Goal: Task Accomplishment & Management: Use online tool/utility

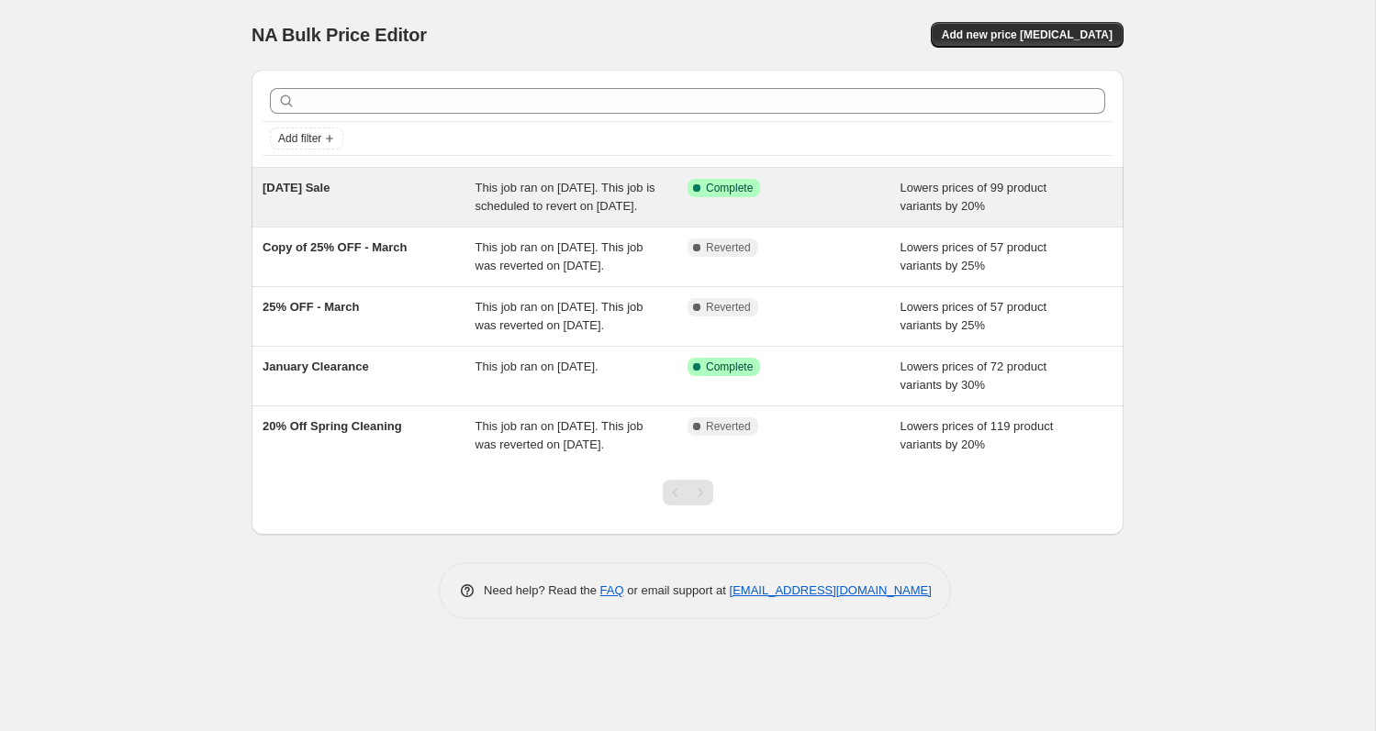
click at [550, 201] on span "This job ran on October 2, 2025. This job is scheduled to revert on October 9, …" at bounding box center [565, 197] width 180 height 32
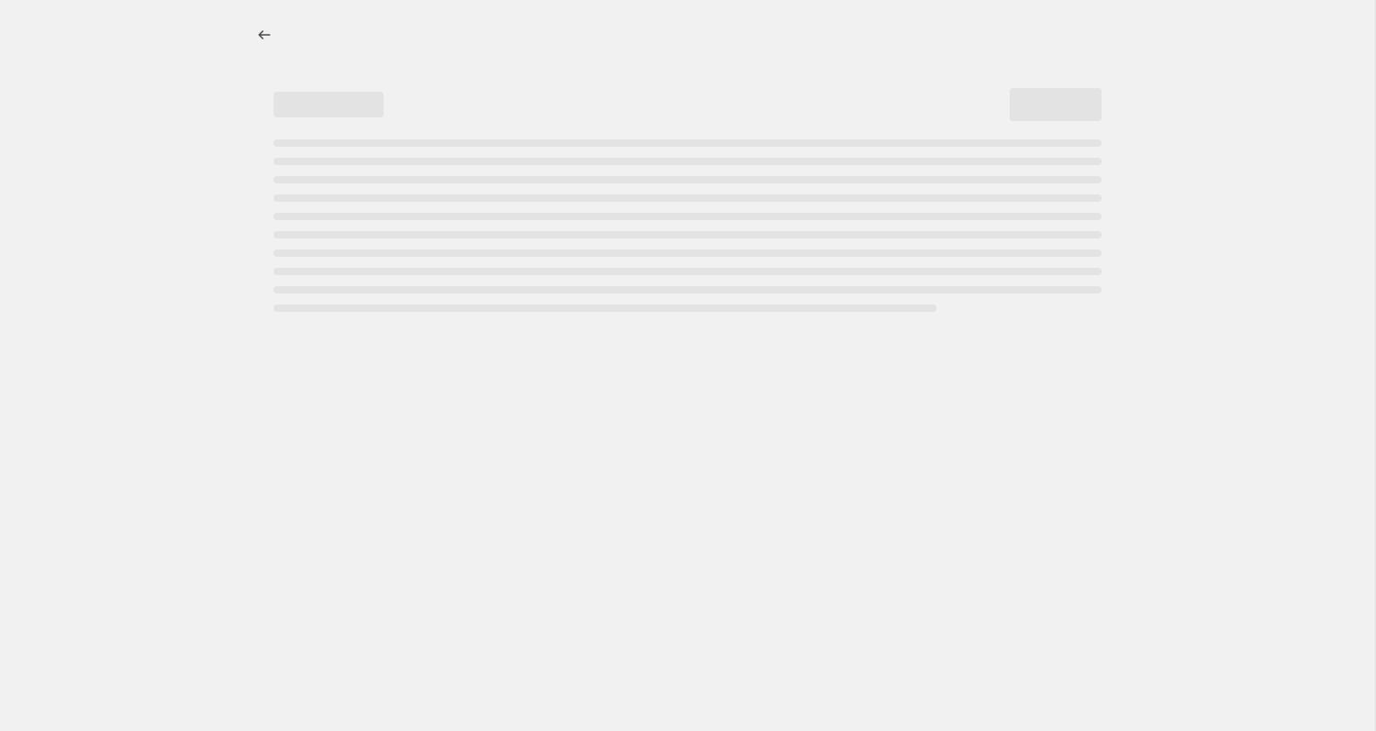
select select "percentage"
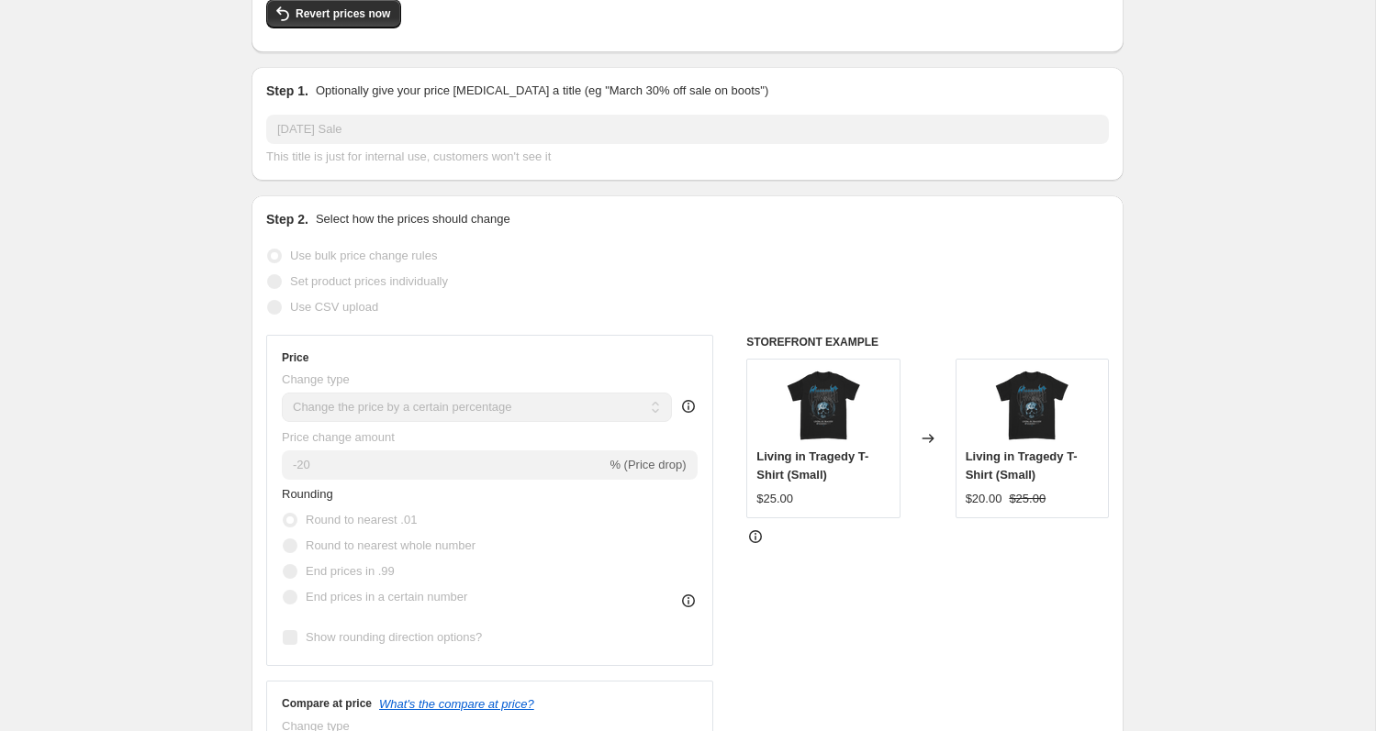
scroll to position [181, 0]
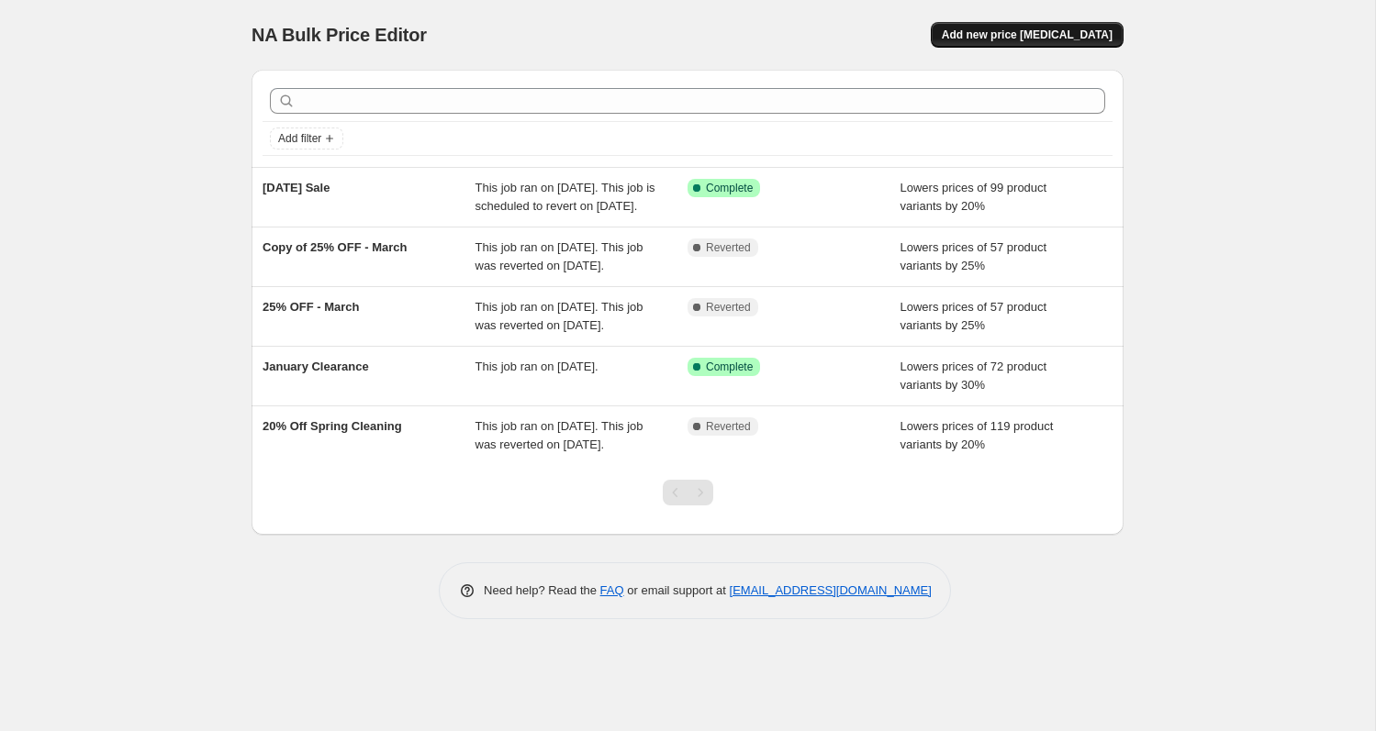
click at [1050, 30] on span "Add new price change job" at bounding box center [1027, 35] width 171 height 15
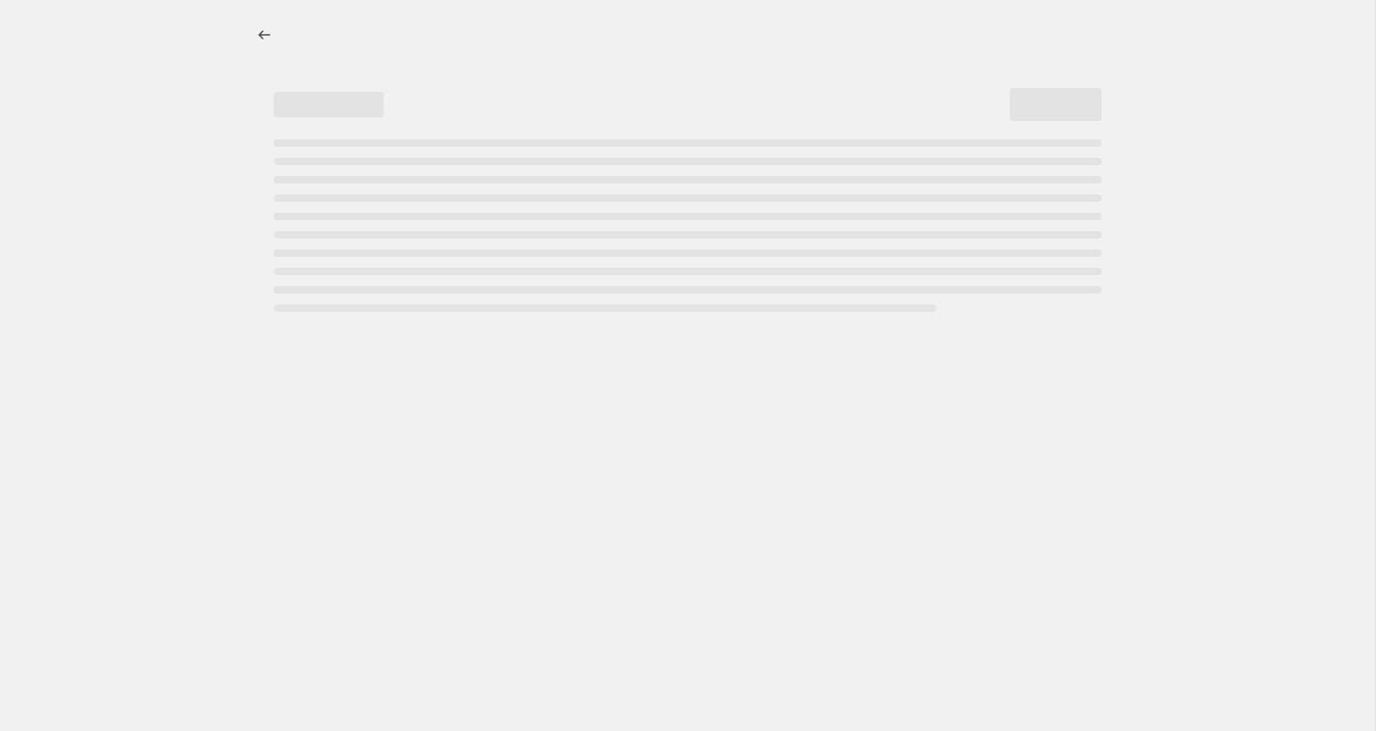
select select "percentage"
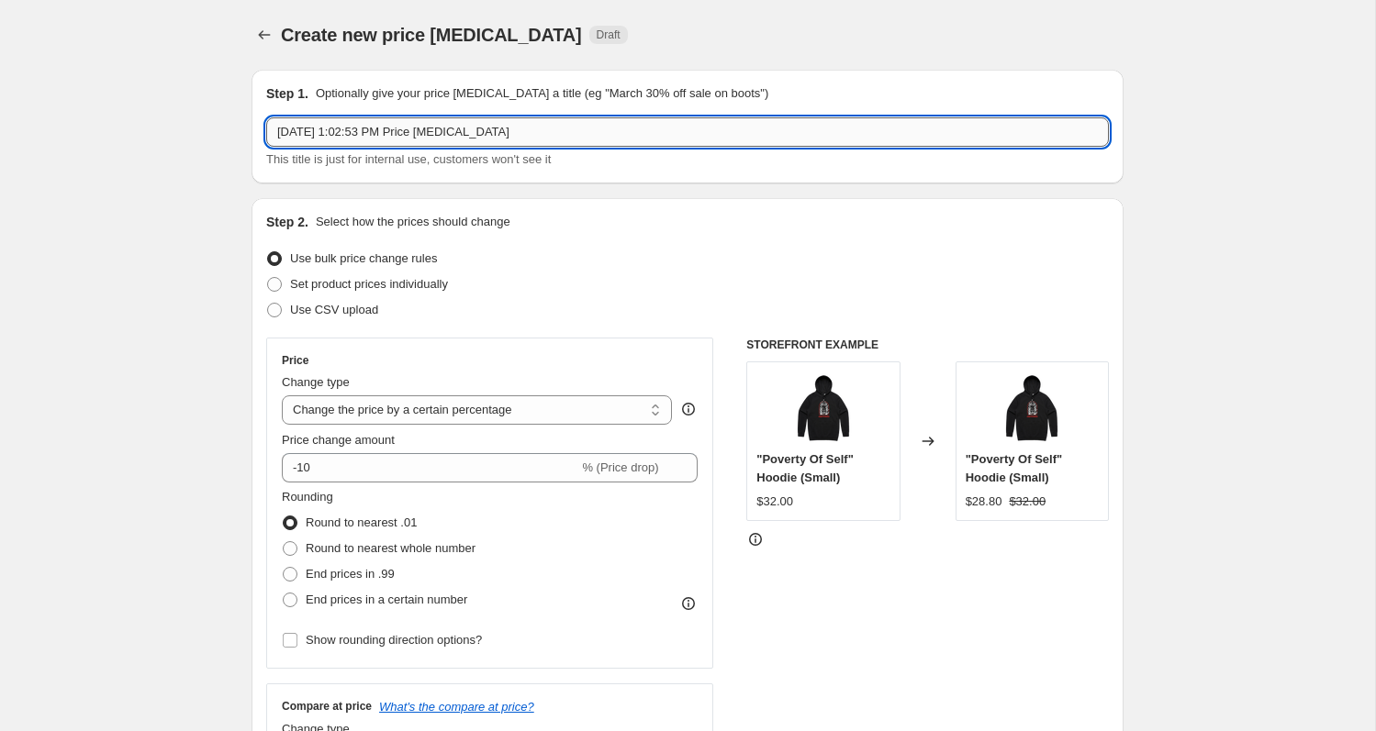
click at [444, 127] on input "Oct 2, 2025, 1:02:53 PM Price change job" at bounding box center [687, 131] width 843 height 29
type input "October"
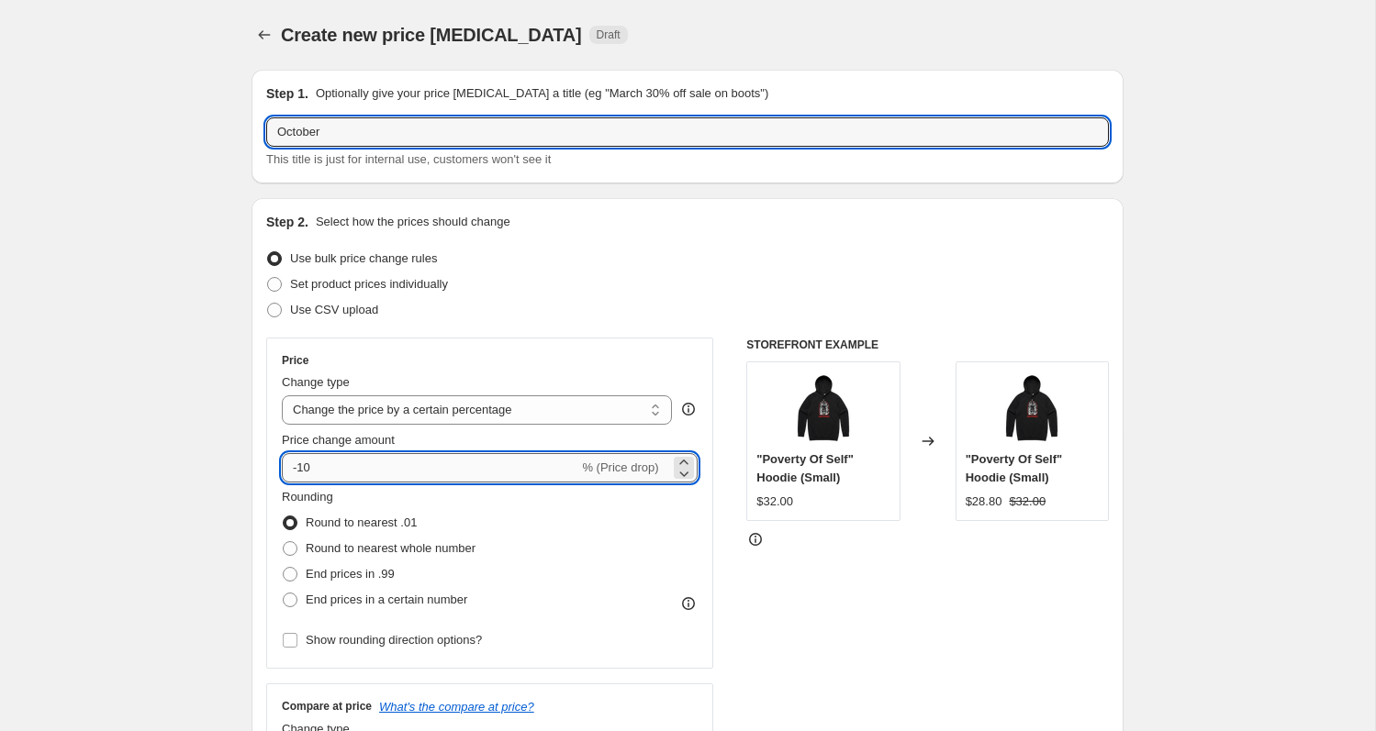
click at [323, 471] on input "-10" at bounding box center [430, 467] width 296 height 29
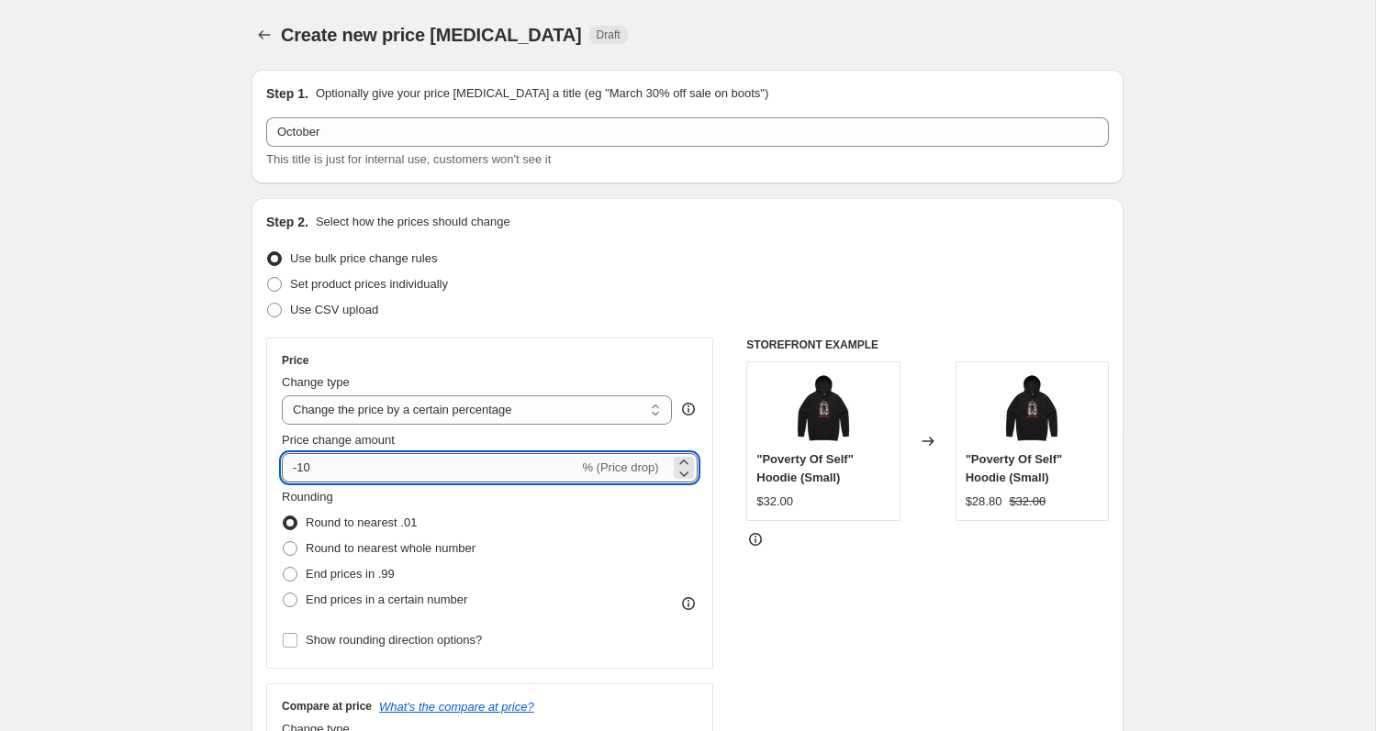
type input "-1"
type input "-20"
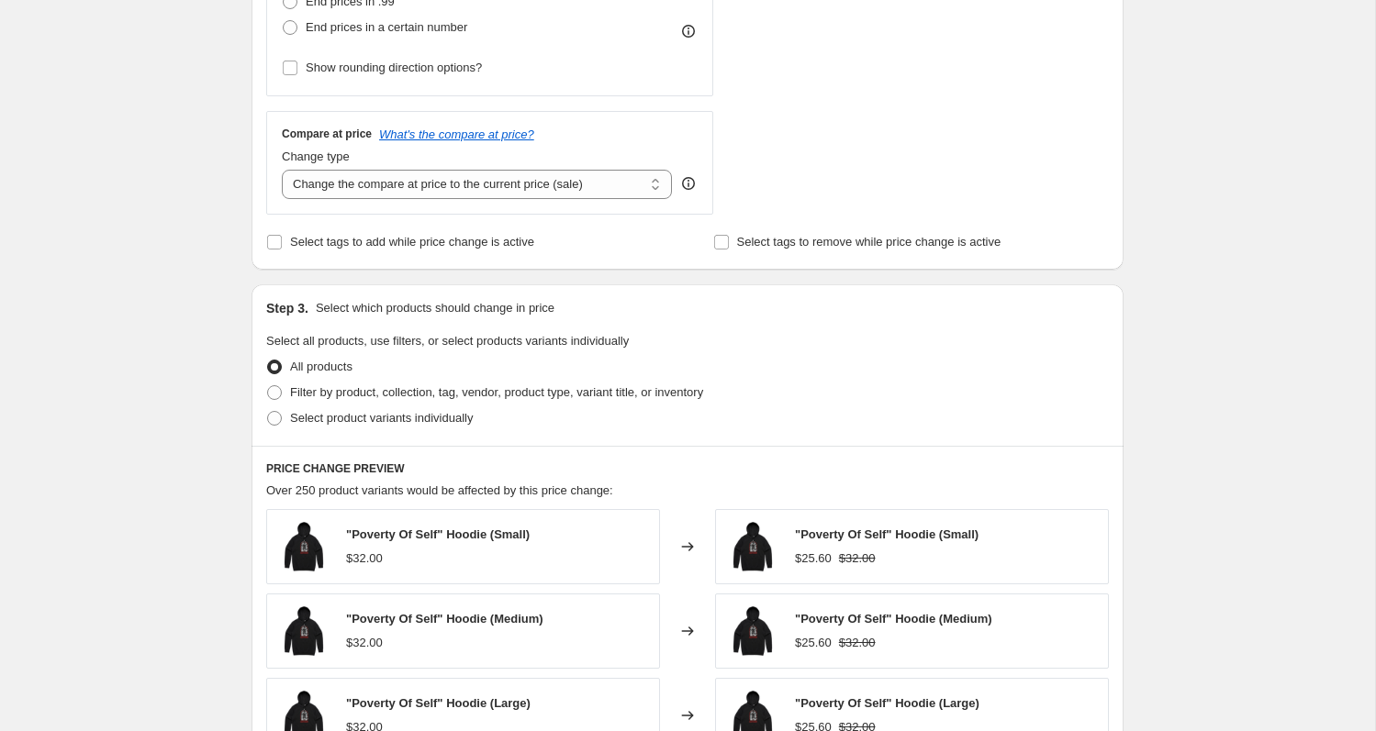
scroll to position [582, 0]
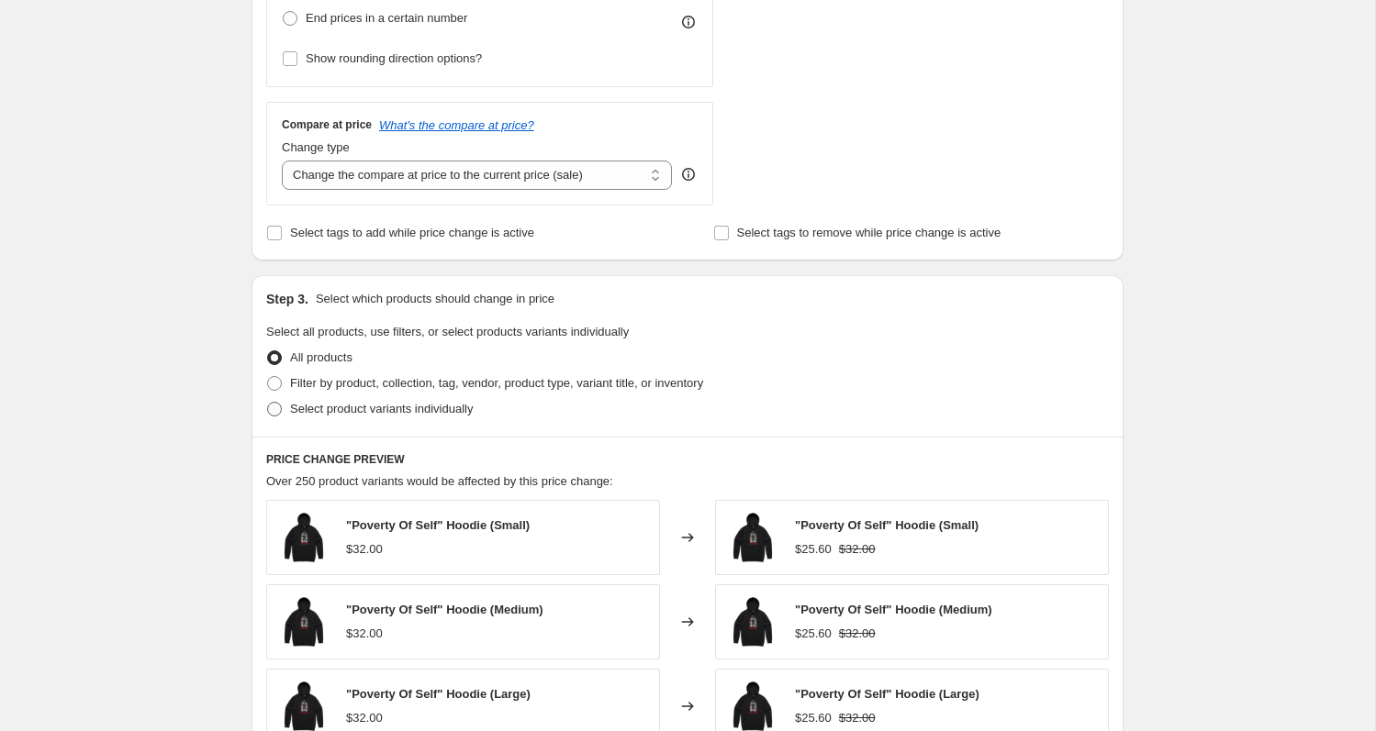
click at [416, 410] on span "Select product variants individually" at bounding box center [381, 409] width 183 height 14
click at [268, 403] on input "Select product variants individually" at bounding box center [267, 402] width 1 height 1
radio input "true"
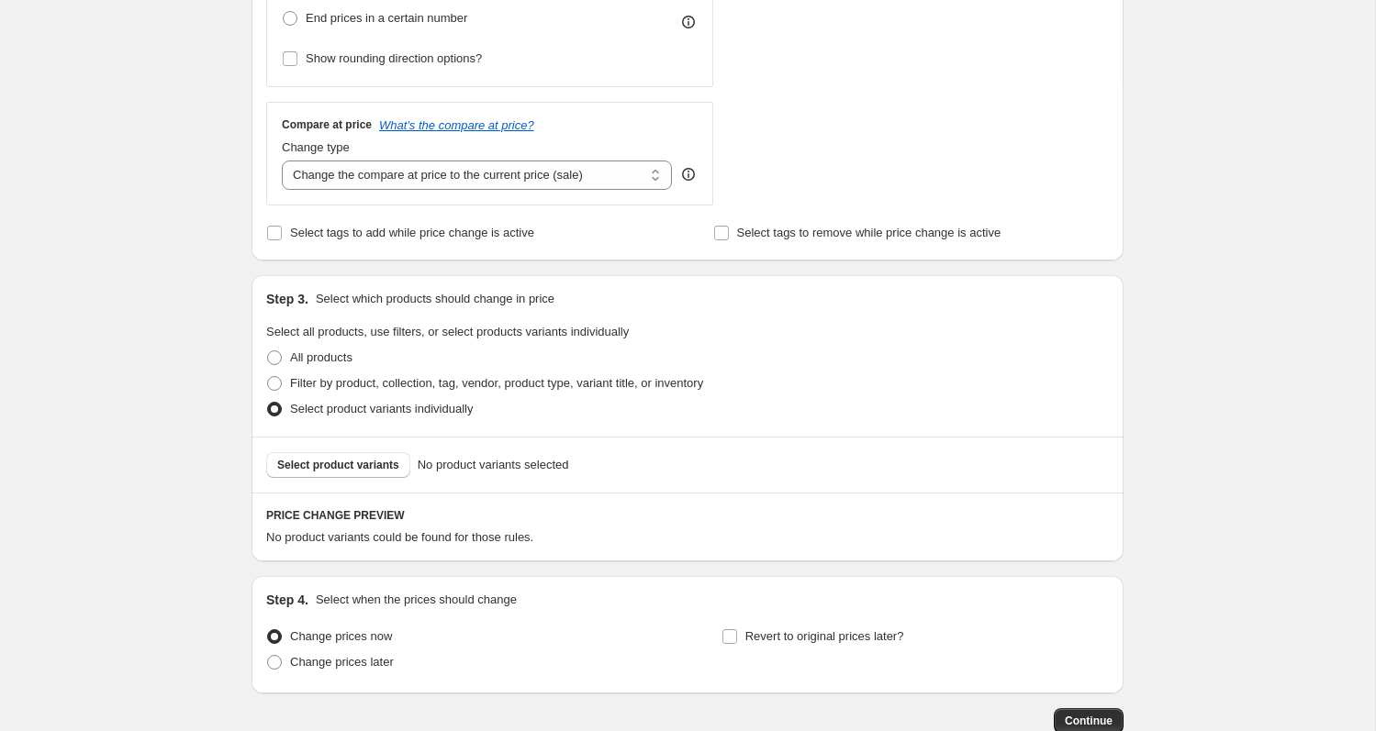
click at [358, 444] on div "Select product variants No product variants selected" at bounding box center [687, 465] width 872 height 56
click at [358, 458] on span "Select product variants" at bounding box center [338, 465] width 122 height 15
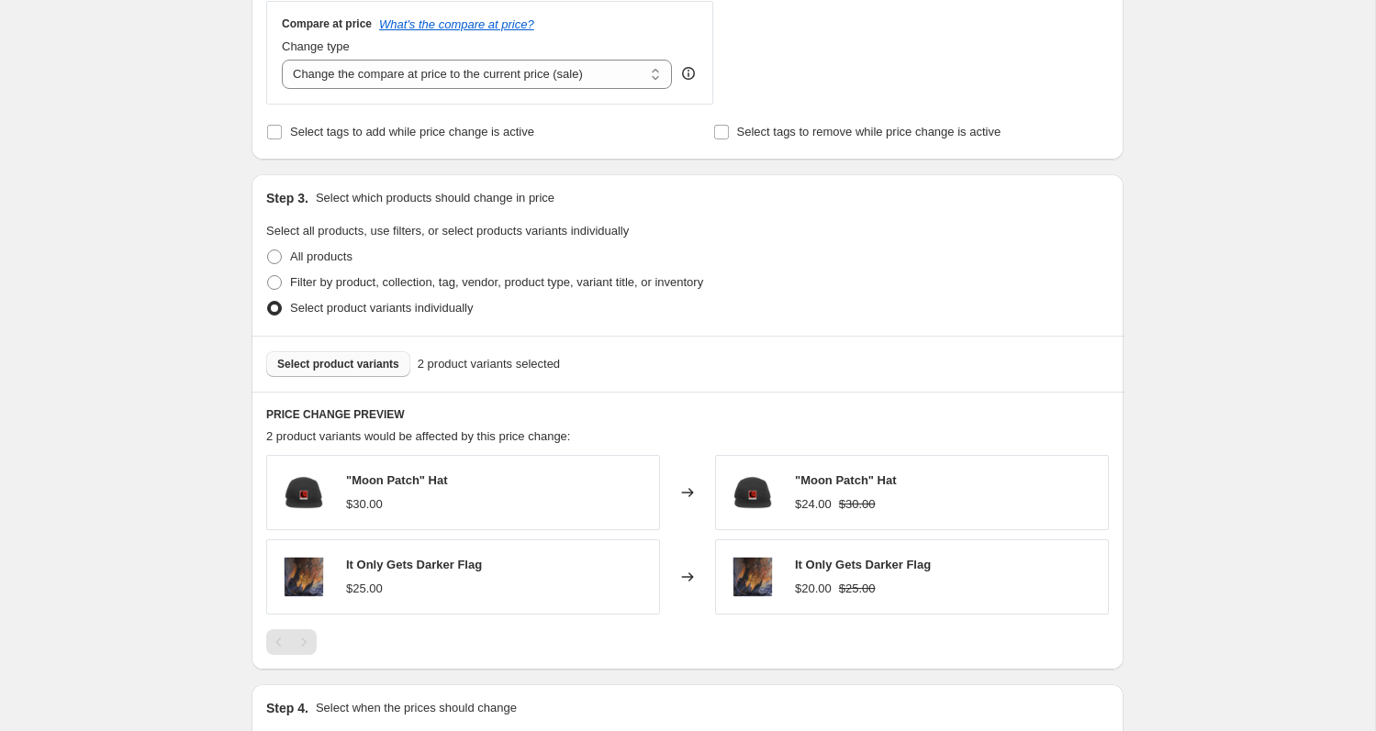
scroll to position [906, 0]
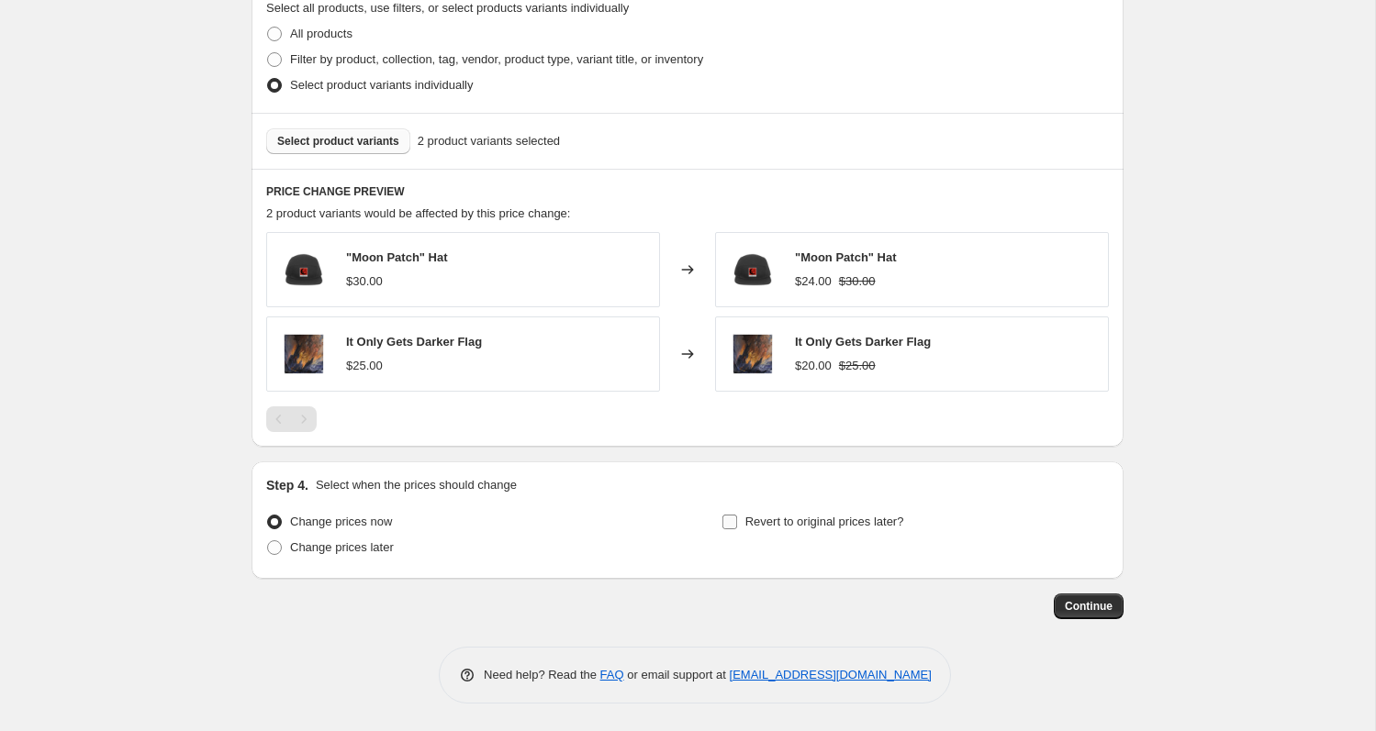
click at [816, 529] on span "Revert to original prices later?" at bounding box center [824, 522] width 159 height 14
click at [737, 529] on input "Revert to original prices later?" at bounding box center [729, 522] width 15 height 15
checkbox input "true"
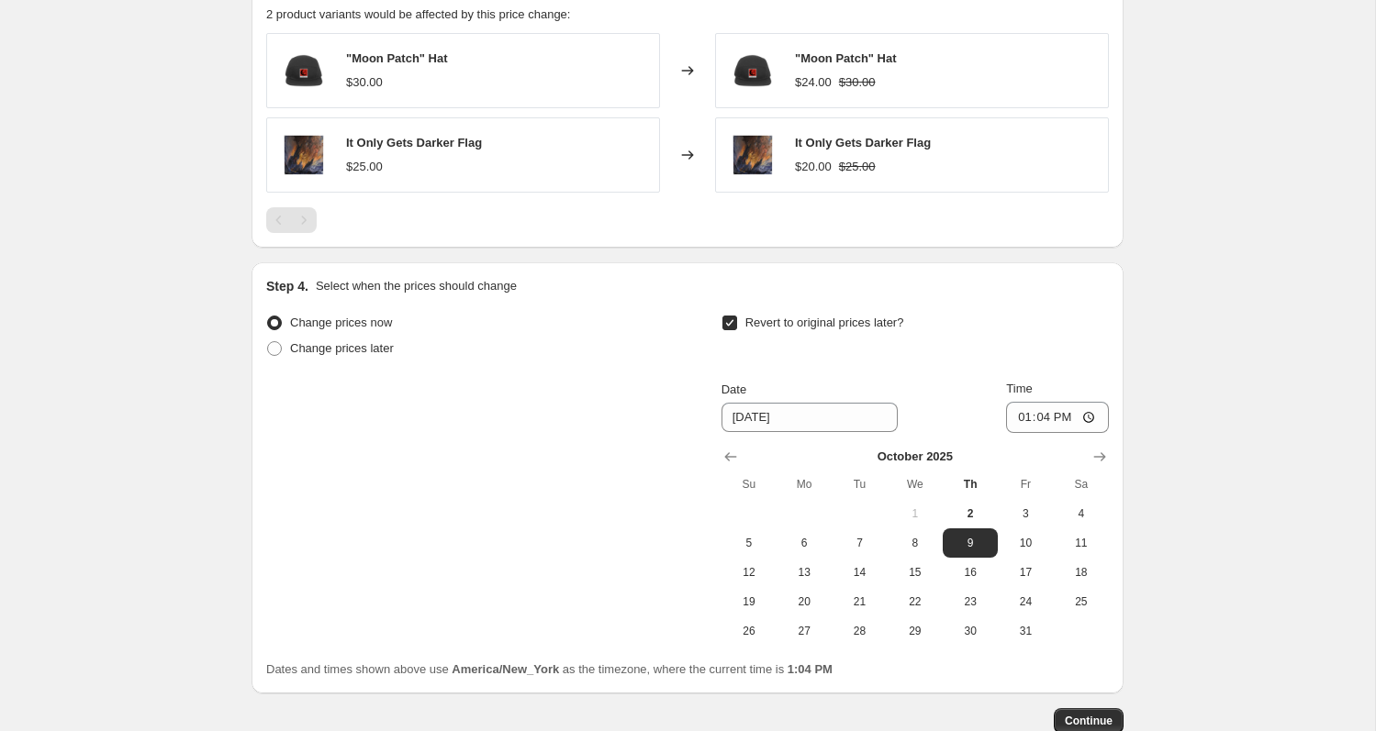
scroll to position [1154, 0]
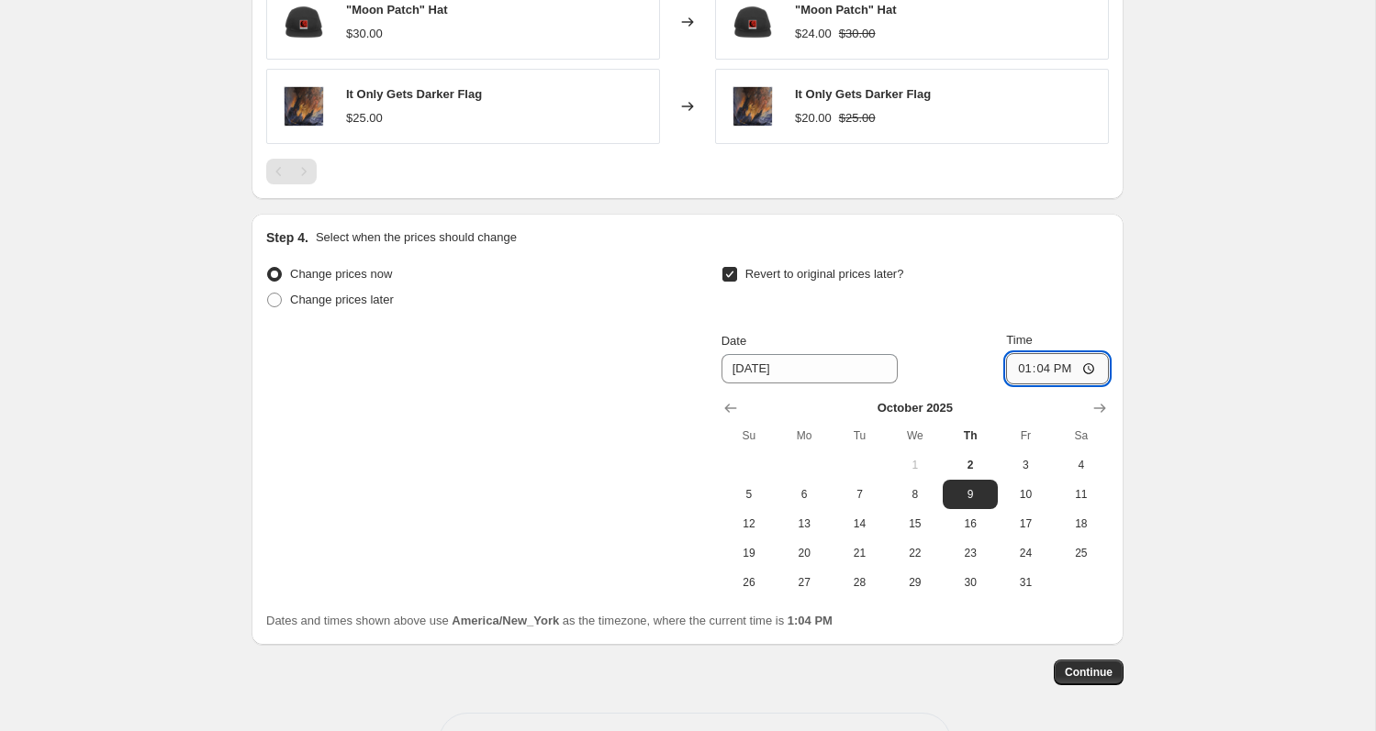
click at [1060, 373] on input "13:04" at bounding box center [1057, 368] width 103 height 31
click at [1092, 371] on input "13:04" at bounding box center [1057, 368] width 103 height 31
type input "23:59"
click at [1109, 665] on button "Continue" at bounding box center [1089, 673] width 70 height 26
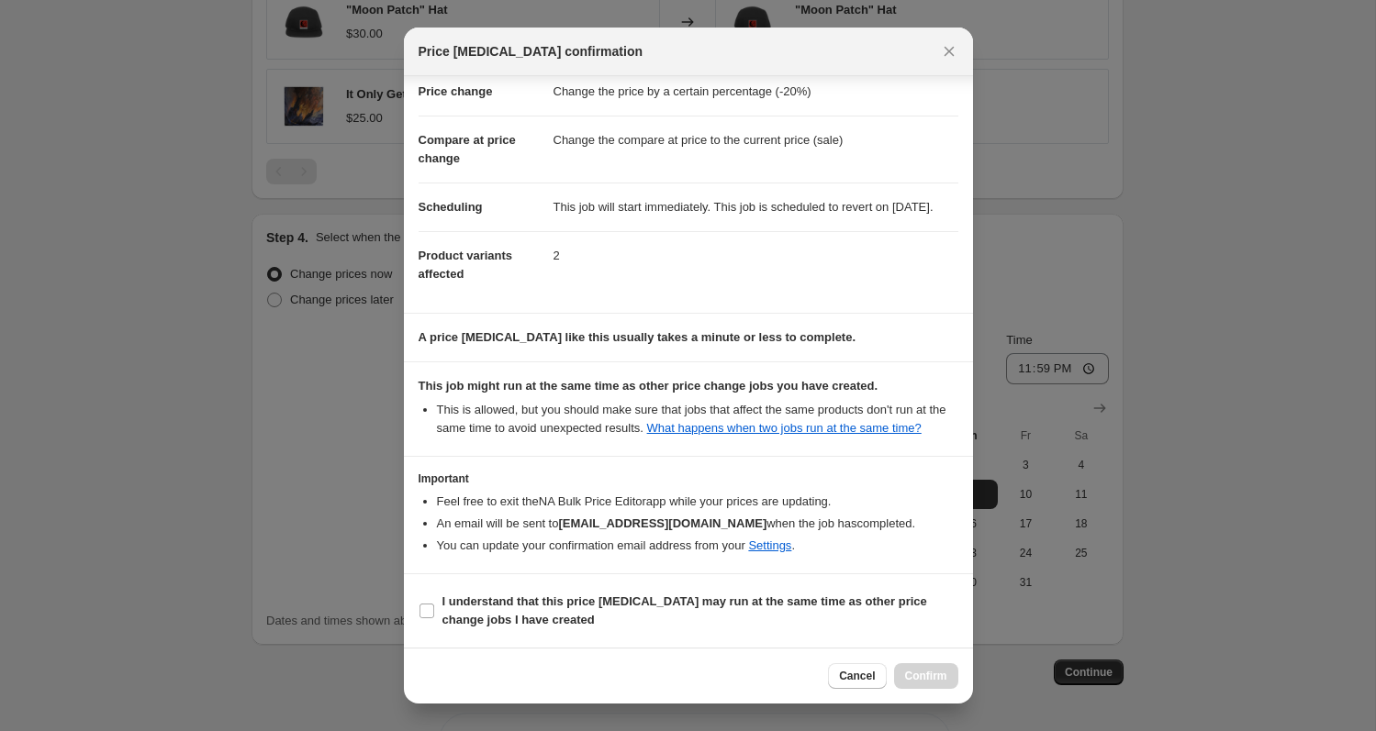
scroll to position [78, 0]
click at [491, 597] on b "I understand that this price change job may run at the same time as other price…" at bounding box center [684, 611] width 485 height 32
click at [434, 604] on input "I understand that this price change job may run at the same time as other price…" at bounding box center [426, 611] width 15 height 15
checkbox input "true"
click at [906, 673] on span "Confirm" at bounding box center [926, 676] width 42 height 15
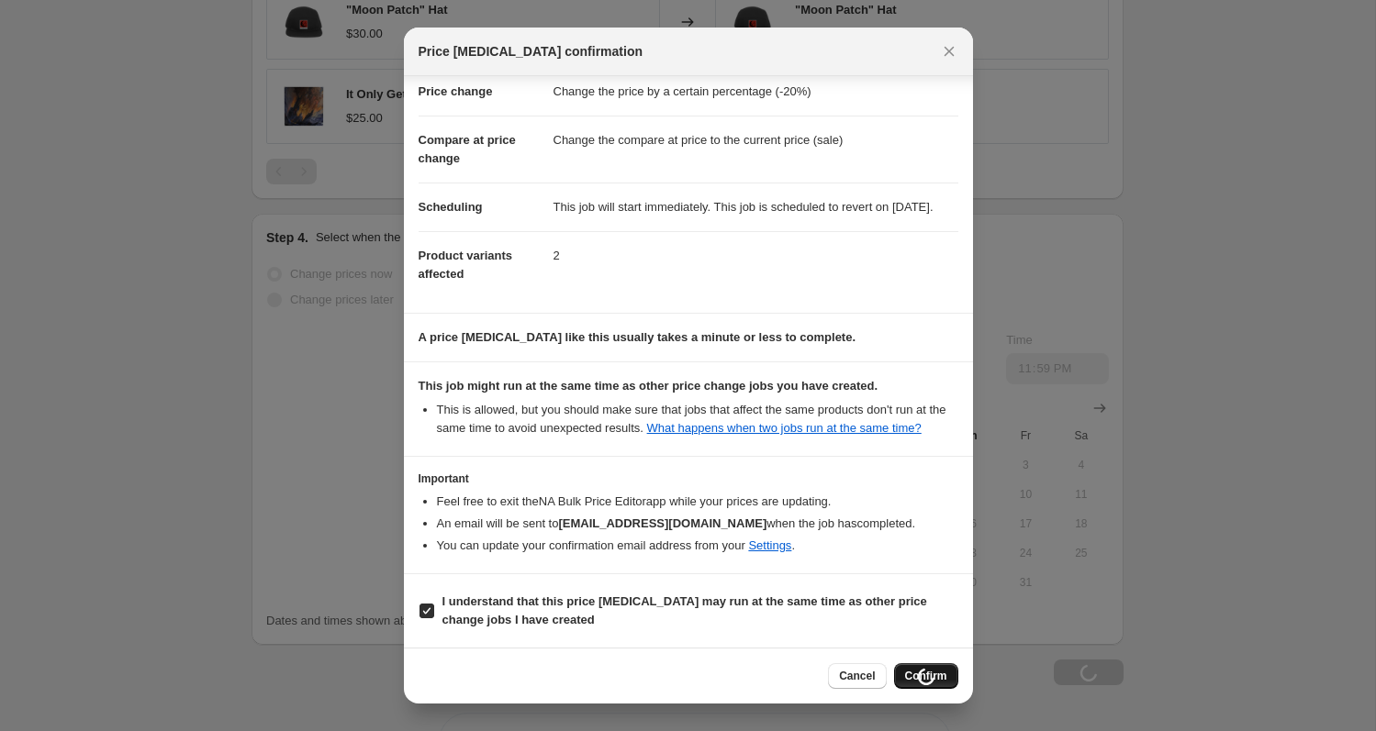
type input "October"
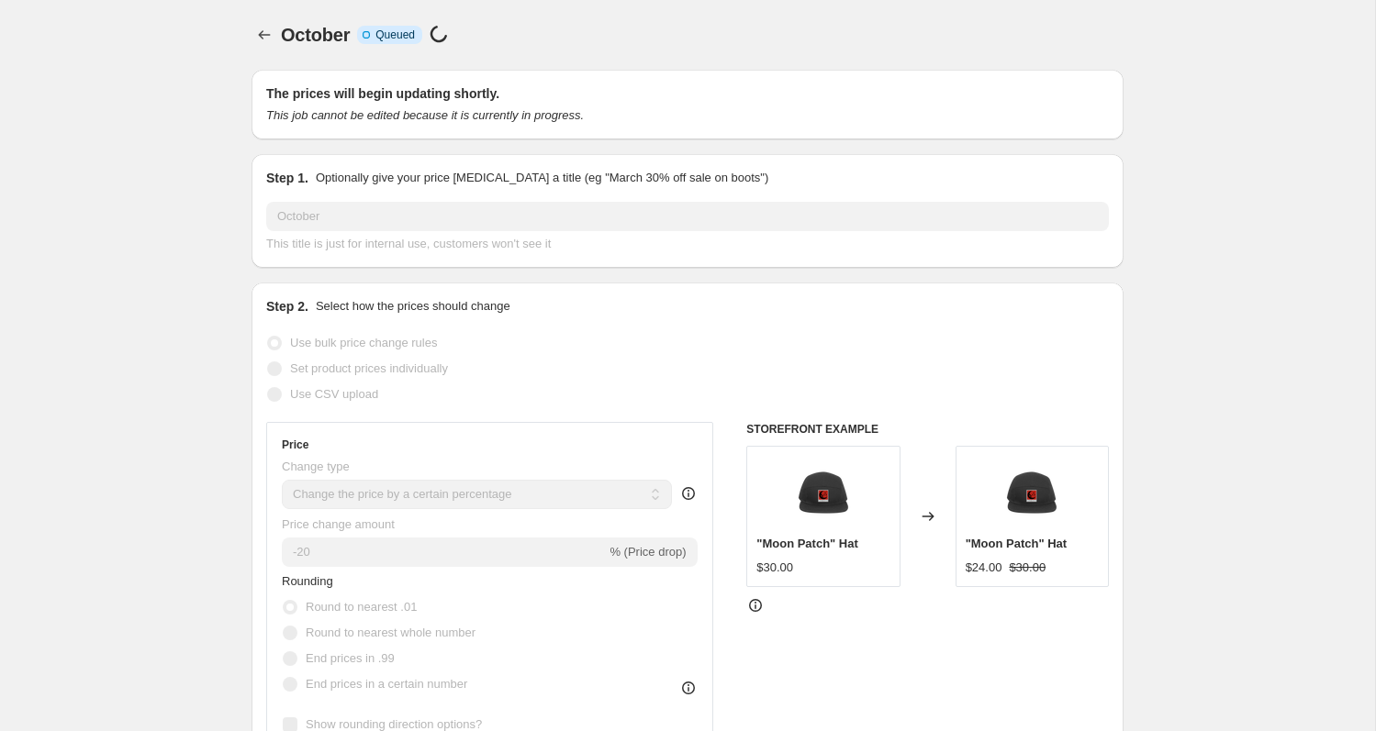
select select "percentage"
